Goal: Communication & Community: Answer question/provide support

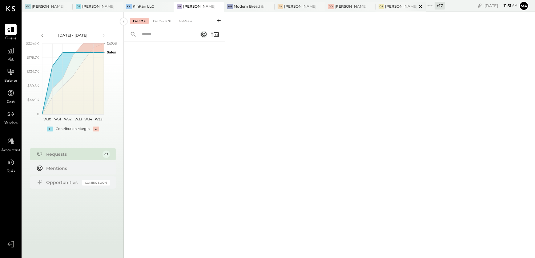
click at [405, 9] on div at bounding box center [415, 6] width 22 height 9
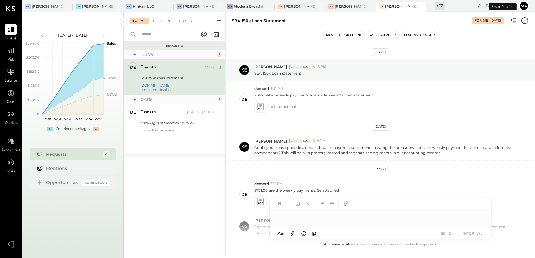
scroll to position [178, 0]
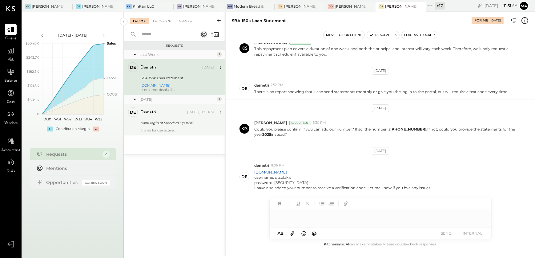
click at [179, 135] on div "de demetri Owner demetri Yesterday, 11:35 PM Bank login of Standard Op #2182 it…" at bounding box center [175, 119] width 102 height 31
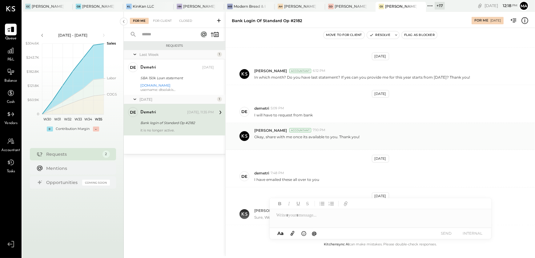
scroll to position [198, 0]
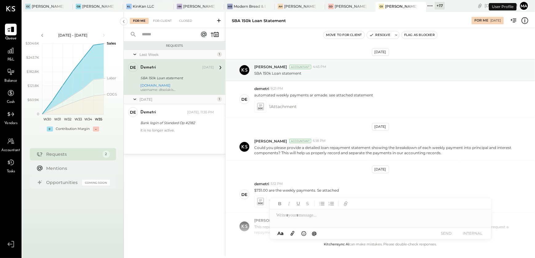
scroll to position [178, 0]
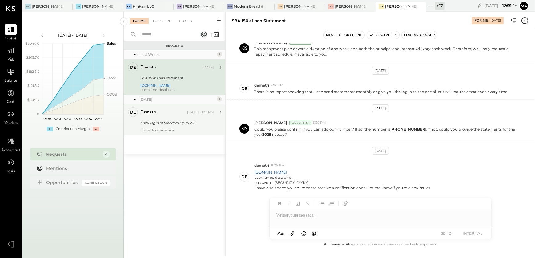
click at [161, 130] on div "it is no longer active." at bounding box center [177, 130] width 74 height 4
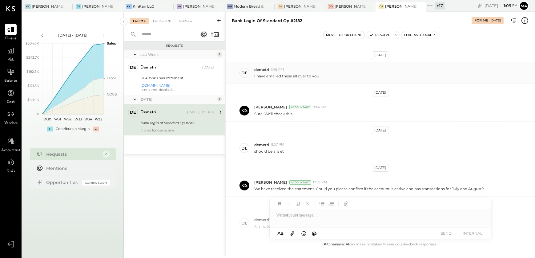
scroll to position [198, 0]
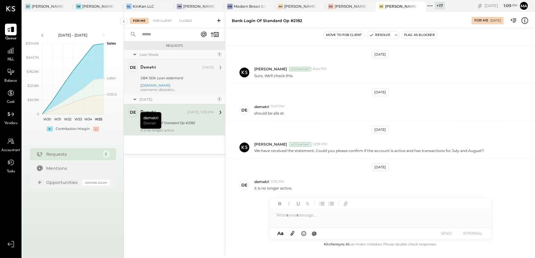
click at [161, 83] on div "demetri [DATE] SBA 150k Loan statement [DOMAIN_NAME] username: dtsolakis passwo…" at bounding box center [177, 77] width 74 height 30
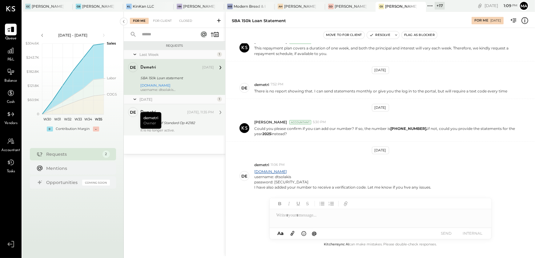
scroll to position [178, 0]
click at [271, 175] on div "username: dtsolakis" at bounding box center [342, 177] width 177 height 5
click at [272, 170] on link "[DOMAIN_NAME]" at bounding box center [270, 172] width 33 height 5
click at [296, 219] on div at bounding box center [381, 216] width 222 height 12
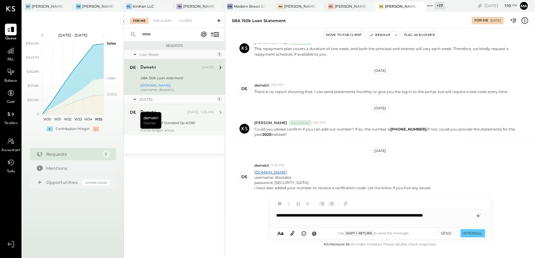
click at [309, 223] on div "**********" at bounding box center [381, 219] width 222 height 18
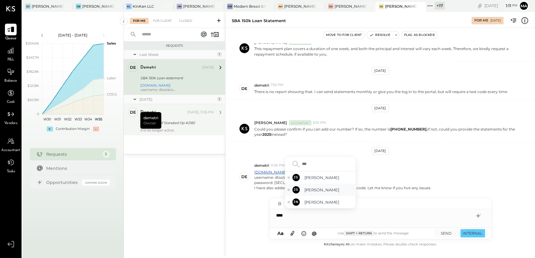
click at [320, 188] on span "[PERSON_NAME]" at bounding box center [329, 190] width 48 height 6
type input "***"
click at [316, 203] on span "[PERSON_NAME]" at bounding box center [329, 203] width 48 height 6
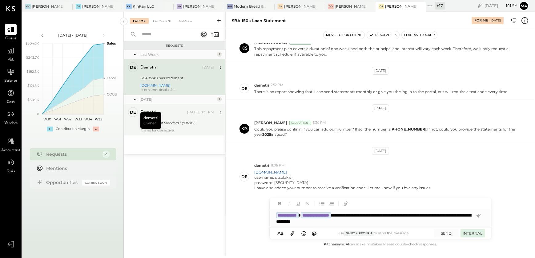
click at [474, 234] on button "INTERNAL" at bounding box center [472, 234] width 25 height 8
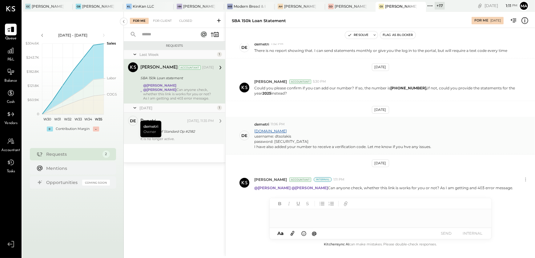
scroll to position [219, 0]
click at [177, 130] on div "Bank login of Standard Op #2182" at bounding box center [176, 132] width 72 height 6
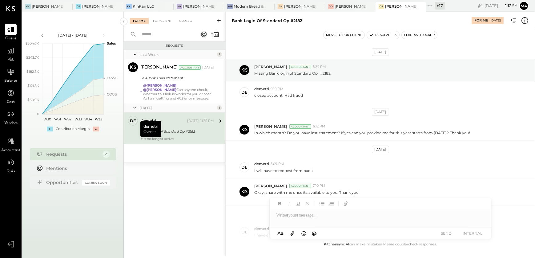
click at [298, 219] on div at bounding box center [381, 219] width 222 height 18
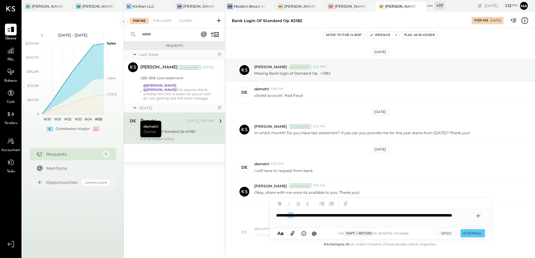
drag, startPoint x: 297, startPoint y: 216, endPoint x: 291, endPoint y: 217, distance: 6.2
click at [291, 217] on div "**********" at bounding box center [381, 219] width 222 height 18
click at [446, 231] on button "SEND" at bounding box center [446, 234] width 25 height 8
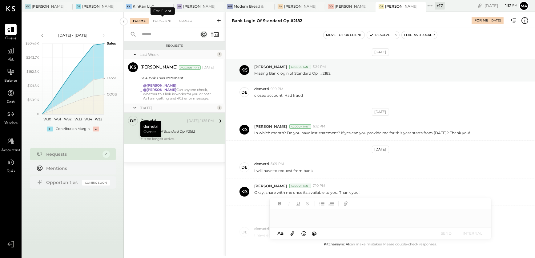
scroll to position [220, 0]
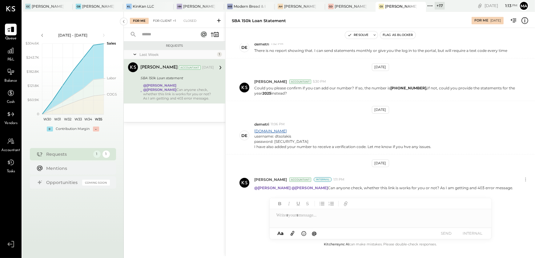
click at [160, 23] on div "For Client +1" at bounding box center [164, 21] width 29 height 6
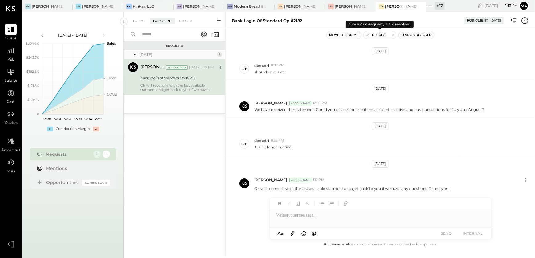
click at [372, 35] on button "Resolve" at bounding box center [376, 34] width 26 height 7
